Goal: Information Seeking & Learning: Learn about a topic

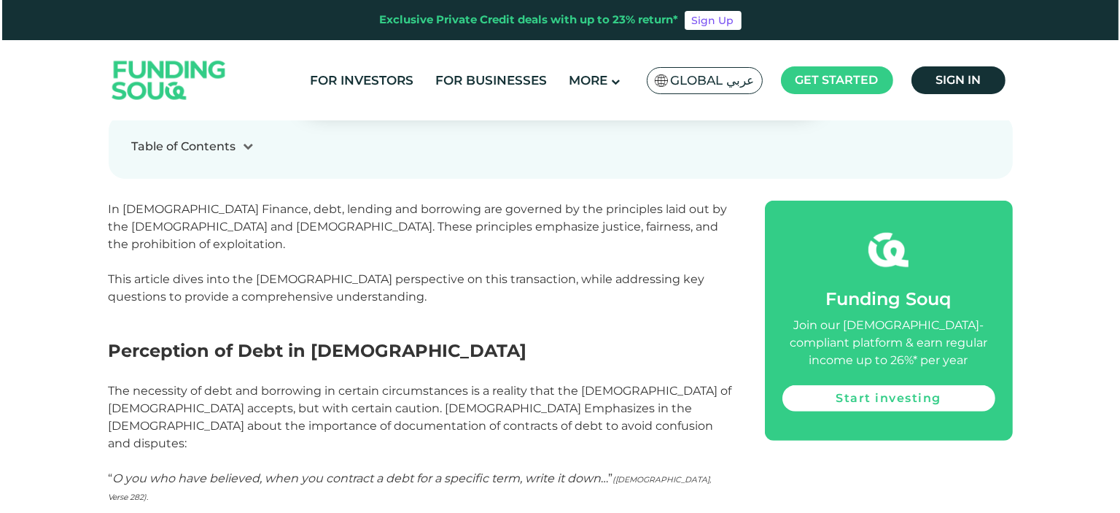
scroll to position [875, 0]
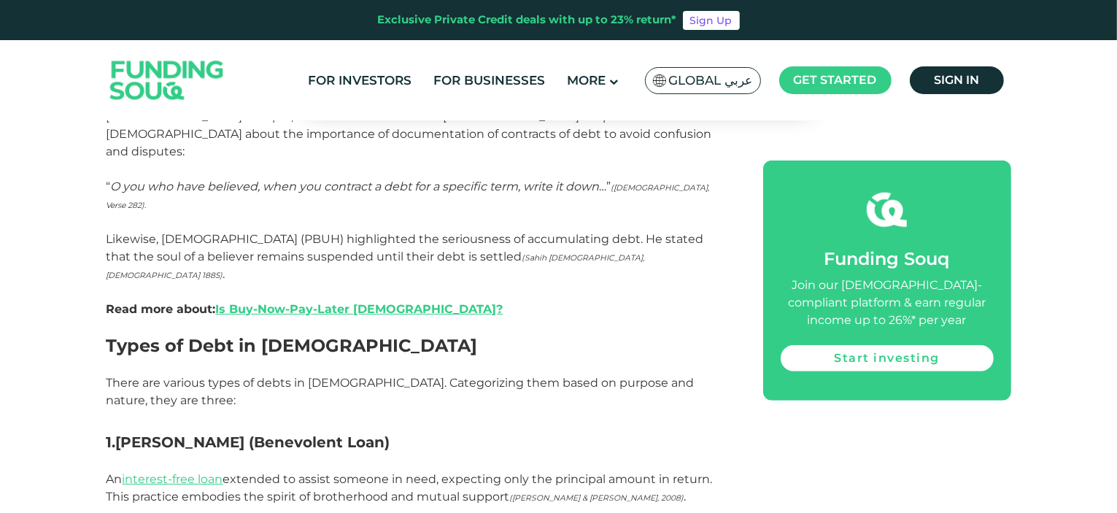
click at [703, 81] on span "Global عربي" at bounding box center [711, 80] width 84 height 17
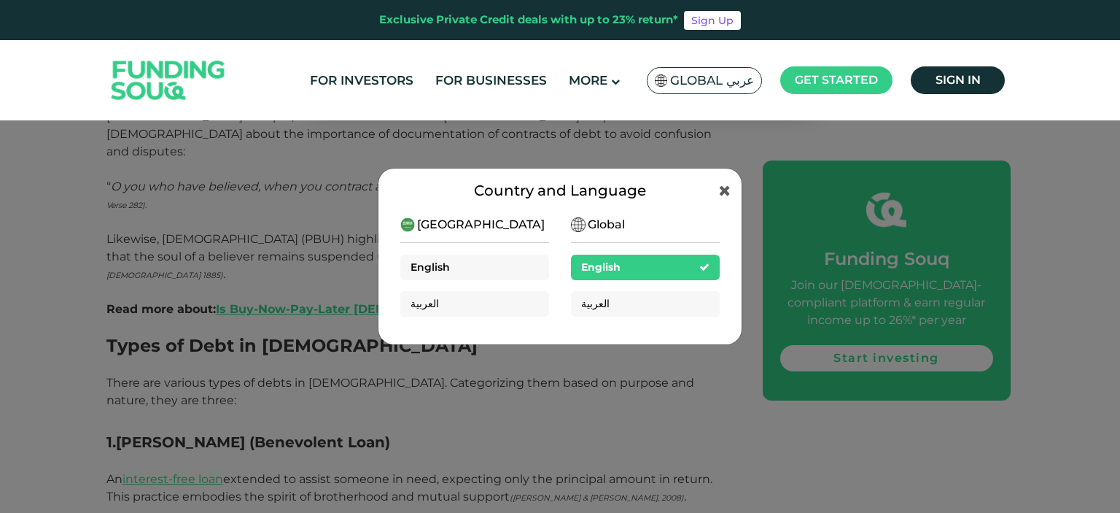
click at [472, 271] on div "English" at bounding box center [474, 268] width 149 height 26
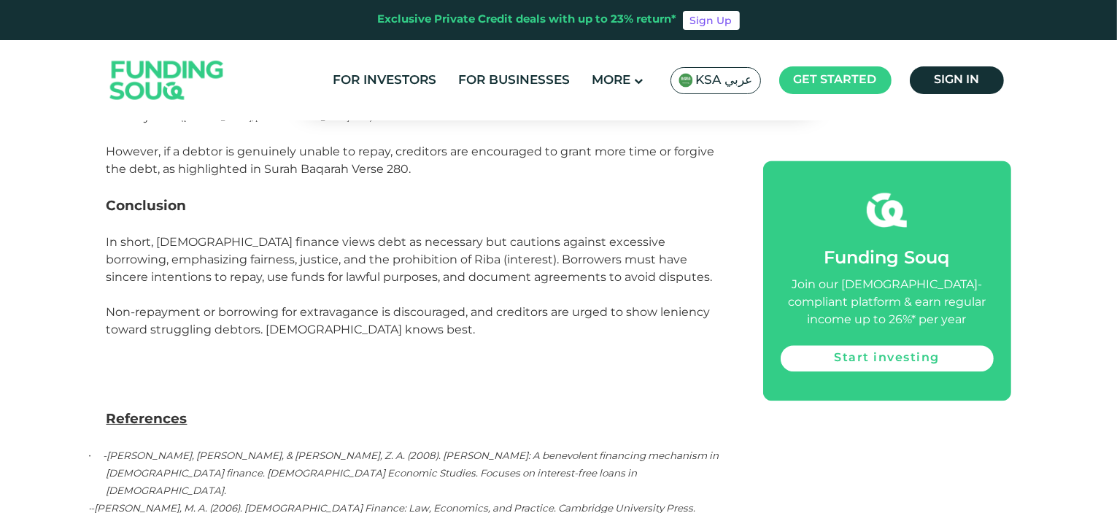
scroll to position [3355, 0]
